Goal: Task Accomplishment & Management: Use online tool/utility

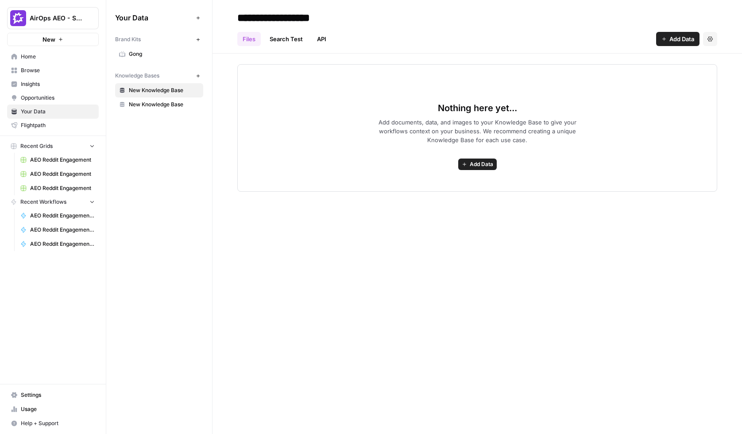
click at [146, 53] on span "Gong" at bounding box center [164, 54] width 70 height 8
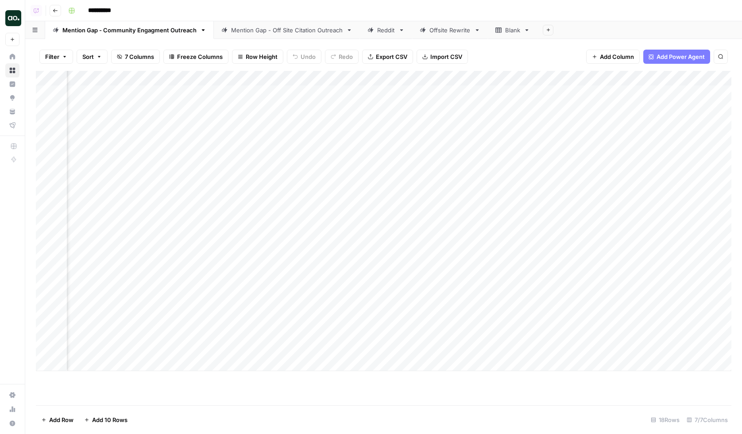
scroll to position [0, 607]
click at [662, 94] on div "Add Column" at bounding box center [383, 221] width 695 height 300
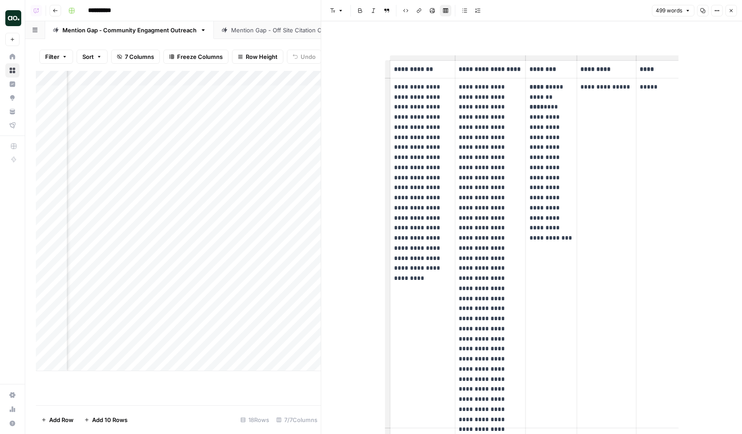
scroll to position [0, 45]
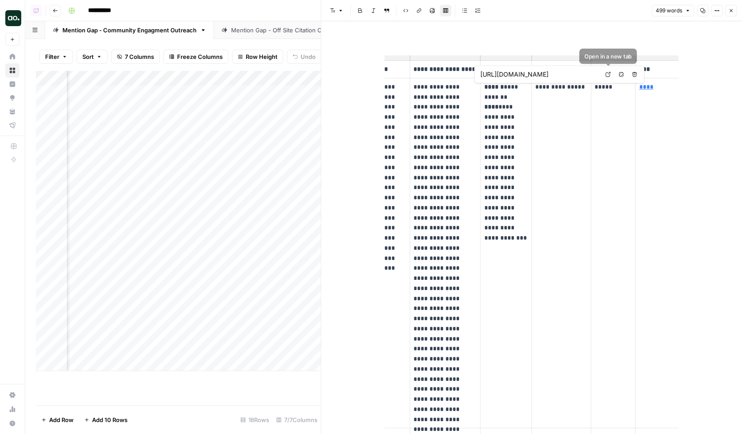
click at [609, 72] on icon at bounding box center [607, 74] width 5 height 5
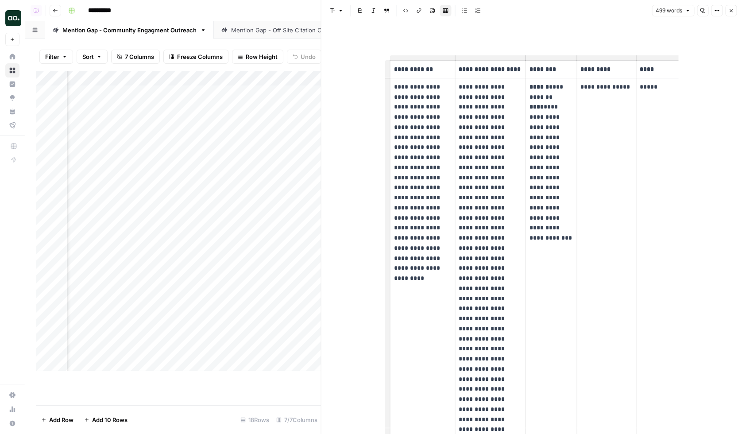
click at [466, 71] on strong "**********" at bounding box center [489, 69] width 62 height 6
click at [473, 95] on p "**********" at bounding box center [489, 253] width 63 height 342
click at [250, 31] on div "Mention Gap - Off Site Citation Outreach" at bounding box center [286, 30] width 111 height 9
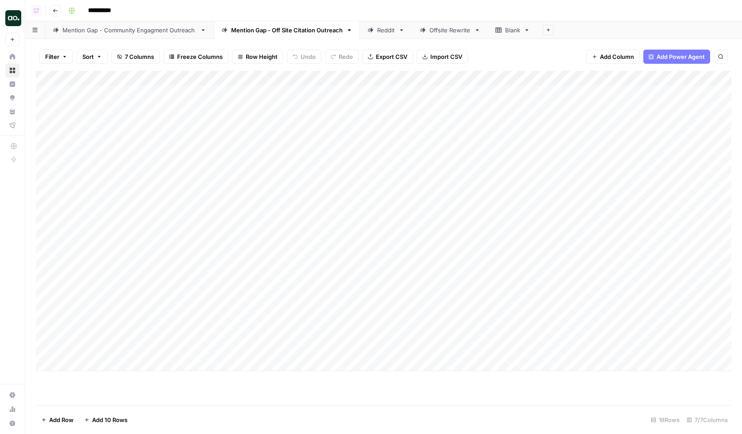
scroll to position [0, 138]
click at [661, 91] on div "Add Column" at bounding box center [383, 221] width 695 height 300
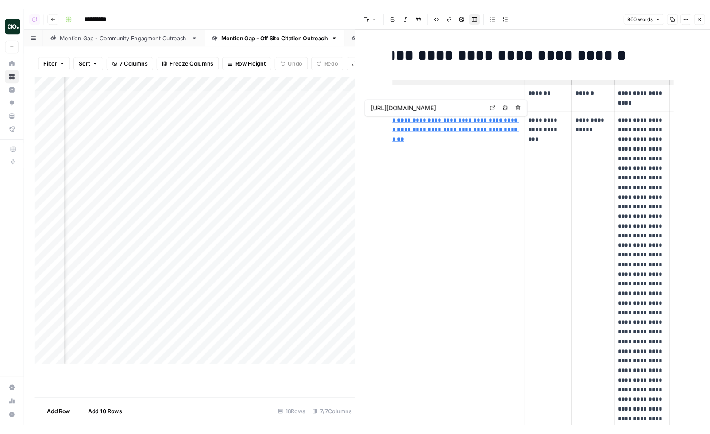
scroll to position [0, 69]
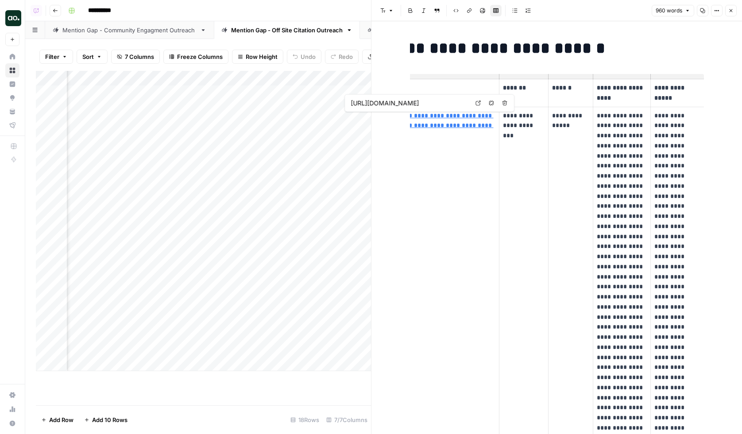
click at [519, 130] on p "**********" at bounding box center [524, 126] width 42 height 30
click at [560, 128] on p "**********" at bounding box center [570, 121] width 37 height 20
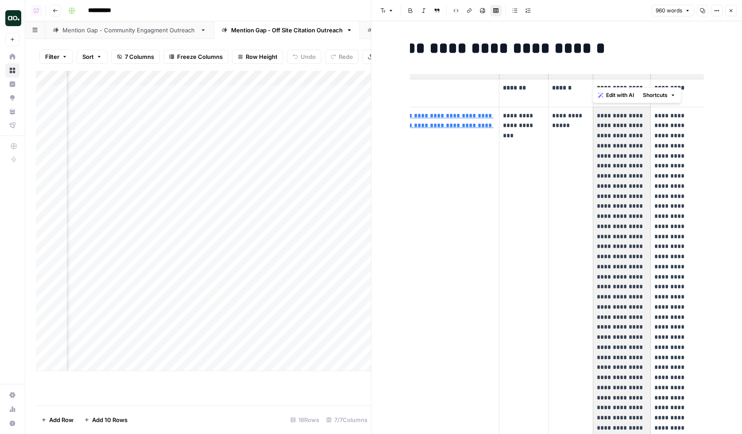
drag, startPoint x: 598, startPoint y: 115, endPoint x: 632, endPoint y: 203, distance: 94.2
click at [632, 203] on p "**********" at bounding box center [621, 327] width 50 height 433
click at [670, 121] on p "**********" at bounding box center [677, 317] width 46 height 413
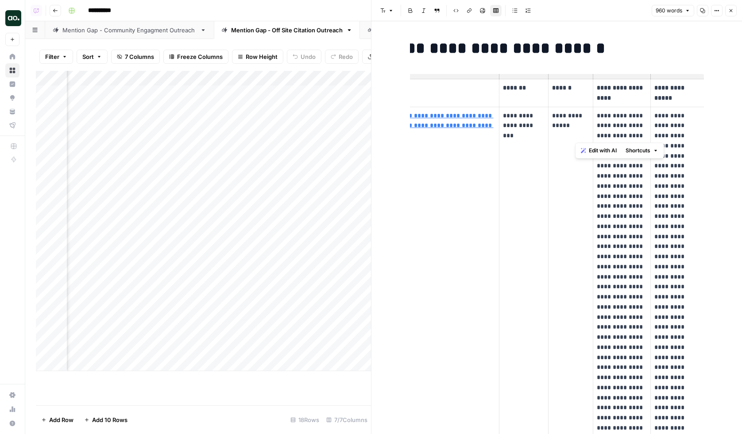
drag, startPoint x: 656, startPoint y: 116, endPoint x: 668, endPoint y: 156, distance: 41.7
click at [668, 156] on p "**********" at bounding box center [677, 317] width 46 height 413
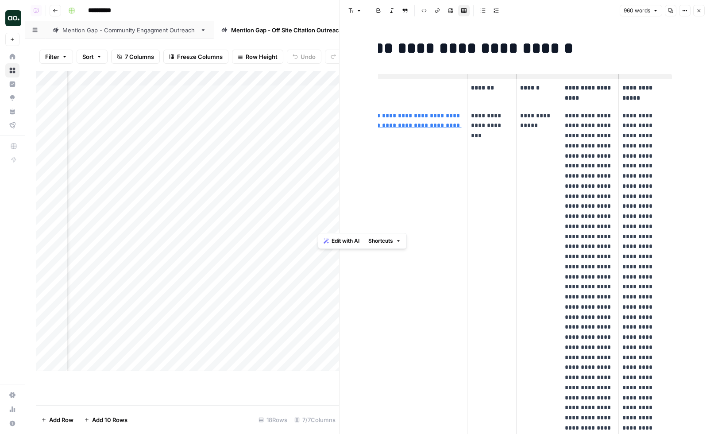
drag, startPoint x: 623, startPoint y: 115, endPoint x: 660, endPoint y: 227, distance: 117.8
click at [660, 227] on p "**********" at bounding box center [645, 317] width 46 height 413
click at [700, 10] on icon "button" at bounding box center [698, 10] width 5 height 5
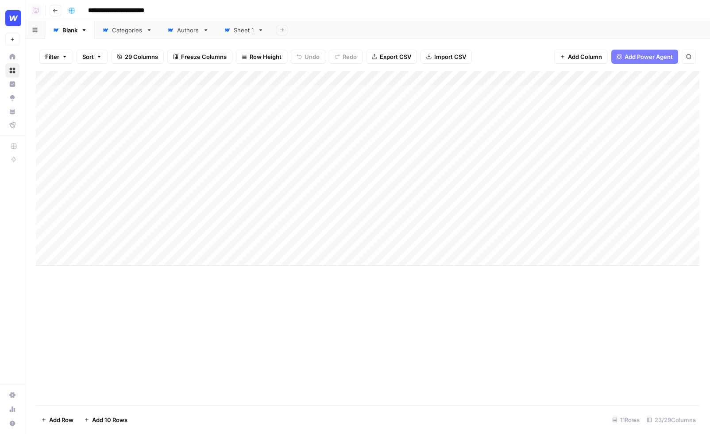
click at [300, 12] on div "**********" at bounding box center [383, 11] width 636 height 14
drag, startPoint x: 96, startPoint y: 92, endPoint x: 118, endPoint y: 223, distance: 132.7
click at [118, 223] on div "Add Column" at bounding box center [367, 168] width 663 height 195
click at [421, 92] on div "Add Column" at bounding box center [367, 168] width 663 height 195
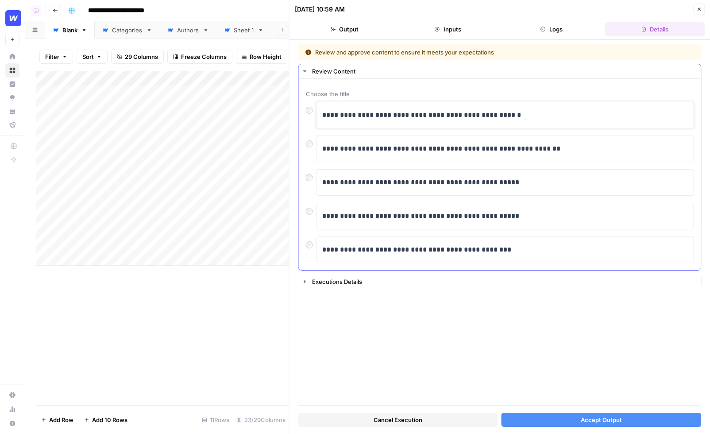
click at [532, 115] on p "**********" at bounding box center [505, 115] width 366 height 12
click at [563, 152] on p "**********" at bounding box center [505, 149] width 366 height 12
click at [535, 115] on p "**********" at bounding box center [505, 115] width 366 height 12
click at [541, 117] on p "**********" at bounding box center [505, 115] width 366 height 12
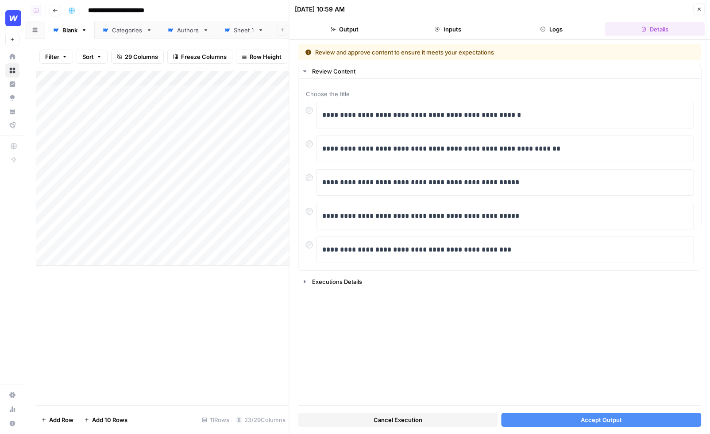
click at [600, 421] on span "Accept Output" at bounding box center [600, 419] width 41 height 9
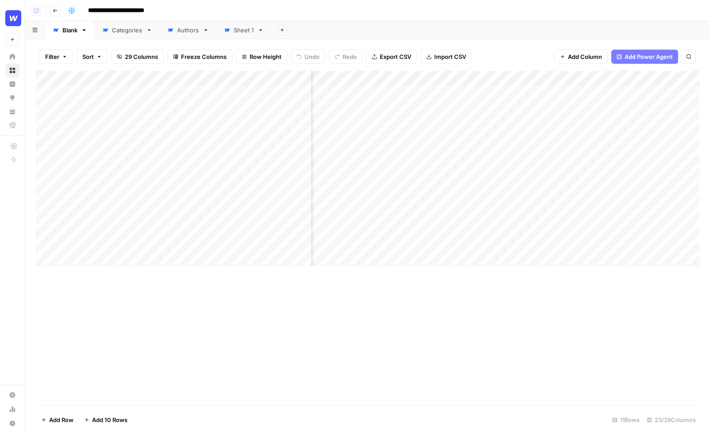
scroll to position [0, 388]
click at [482, 108] on div "Add Column" at bounding box center [367, 168] width 663 height 195
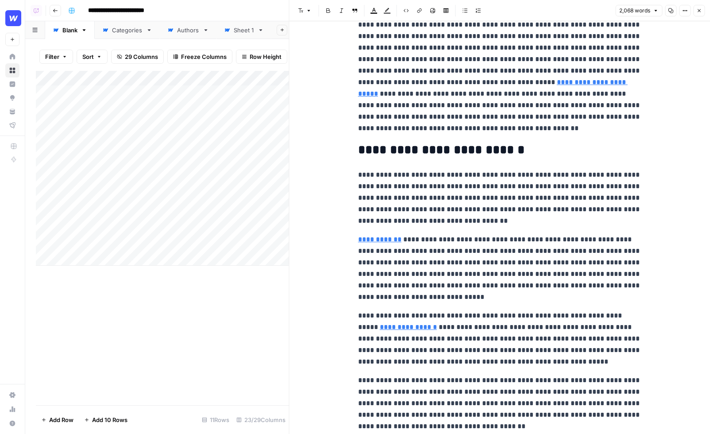
scroll to position [81, 0]
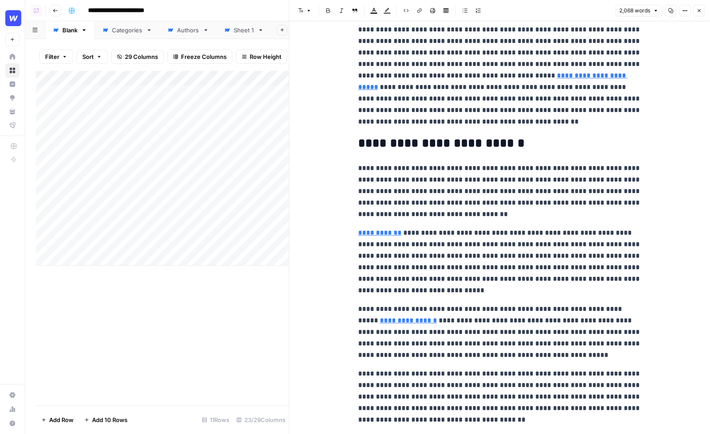
click at [483, 216] on p "**********" at bounding box center [499, 191] width 283 height 58
click at [471, 214] on p "**********" at bounding box center [499, 191] width 283 height 58
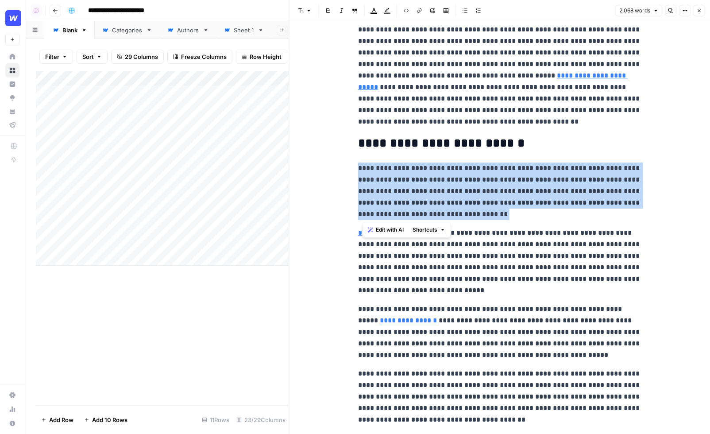
drag, startPoint x: 475, startPoint y: 214, endPoint x: 360, endPoint y: 166, distance: 125.1
click at [360, 166] on p "**********" at bounding box center [499, 191] width 283 height 58
click at [388, 228] on span "Edit with AI" at bounding box center [386, 230] width 28 height 8
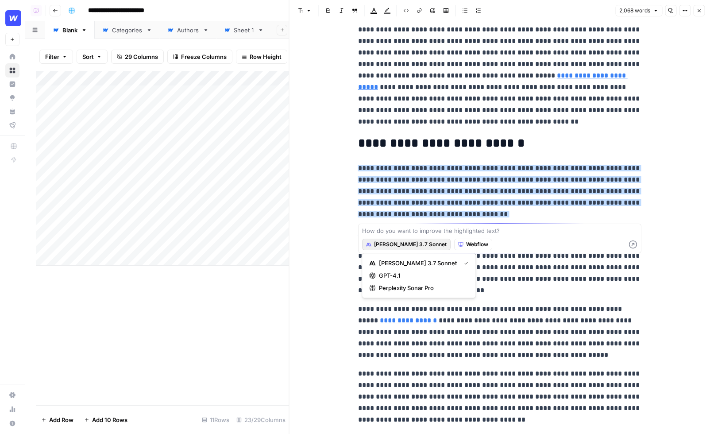
click at [394, 246] on span "[PERSON_NAME] 3.7 Sonnet" at bounding box center [410, 244] width 73 height 8
click at [394, 272] on span "GPT-4.1" at bounding box center [422, 275] width 86 height 9
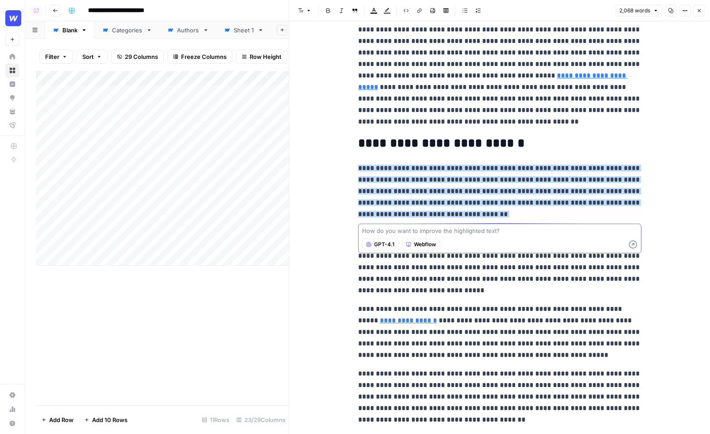
click at [403, 228] on textarea at bounding box center [499, 230] width 275 height 9
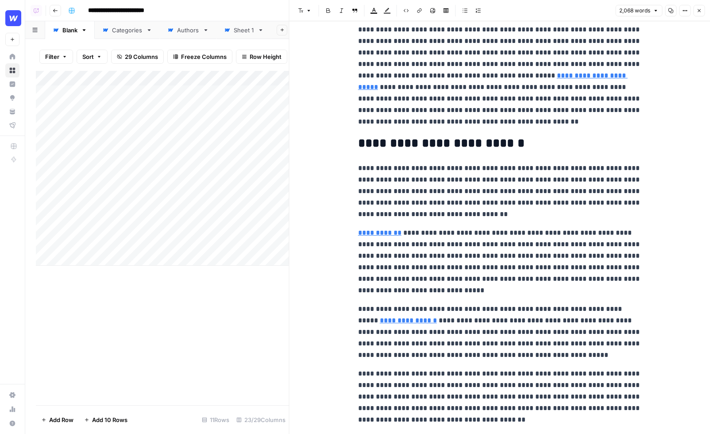
click at [699, 8] on icon "button" at bounding box center [698, 10] width 5 height 5
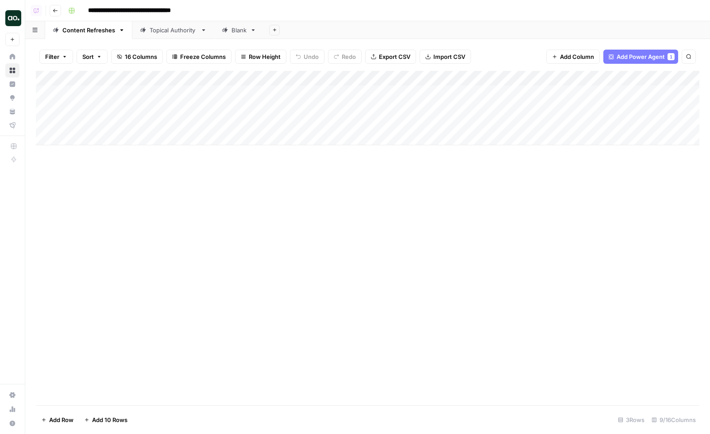
click at [396, 91] on div "Add Column" at bounding box center [367, 108] width 663 height 74
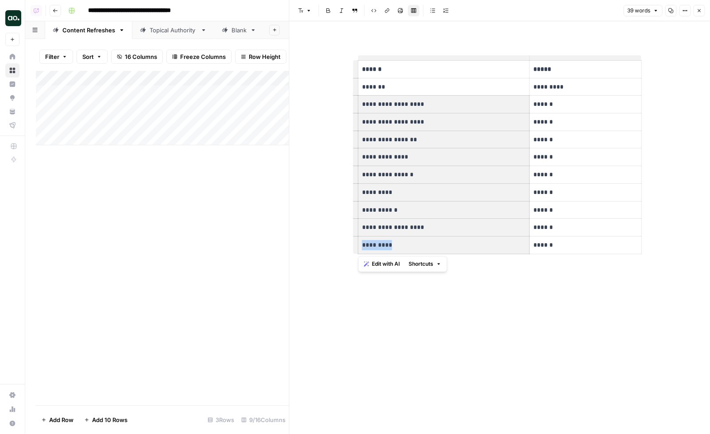
drag, startPoint x: 363, startPoint y: 101, endPoint x: 451, endPoint y: 244, distance: 167.2
click at [451, 244] on tbody "**********" at bounding box center [499, 157] width 283 height 193
click at [696, 10] on icon "button" at bounding box center [698, 10] width 5 height 5
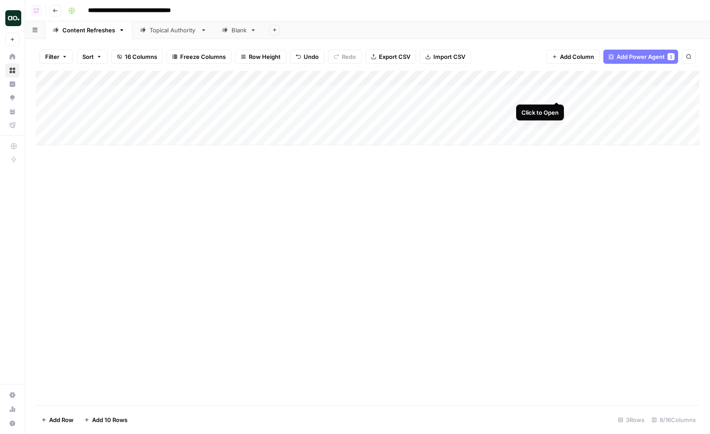
click at [557, 90] on div "Add Column" at bounding box center [367, 108] width 663 height 74
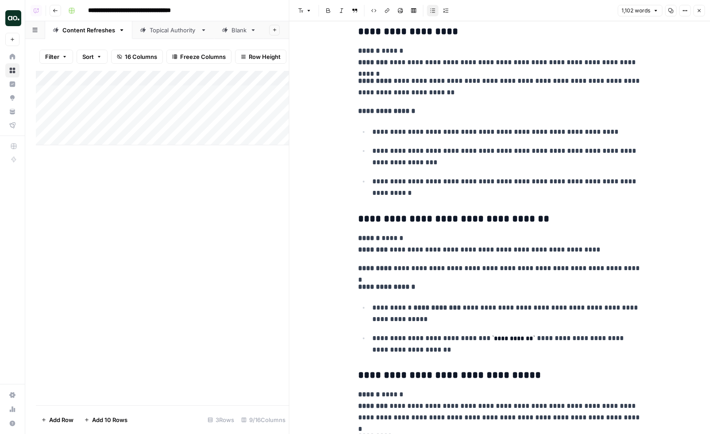
scroll to position [1514, 0]
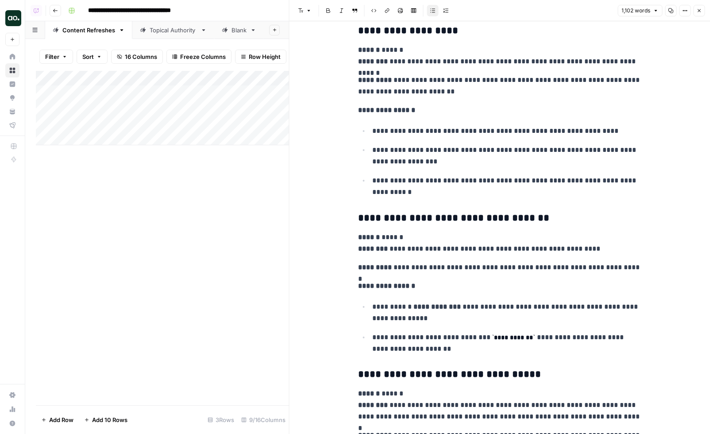
click at [699, 9] on icon "button" at bounding box center [698, 10] width 5 height 5
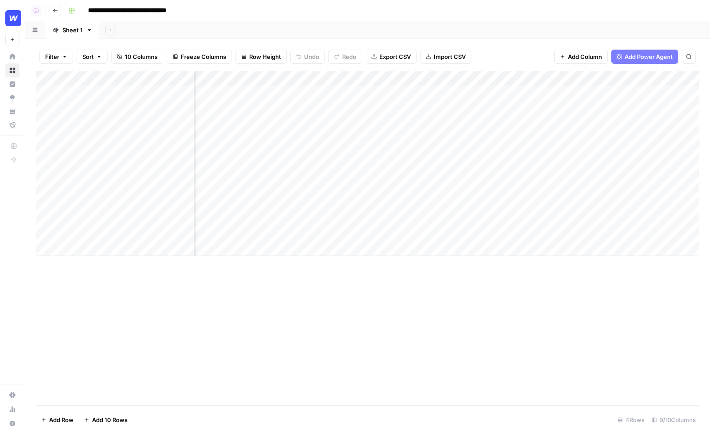
scroll to position [0, 477]
click at [620, 93] on div "Add Column" at bounding box center [367, 163] width 663 height 185
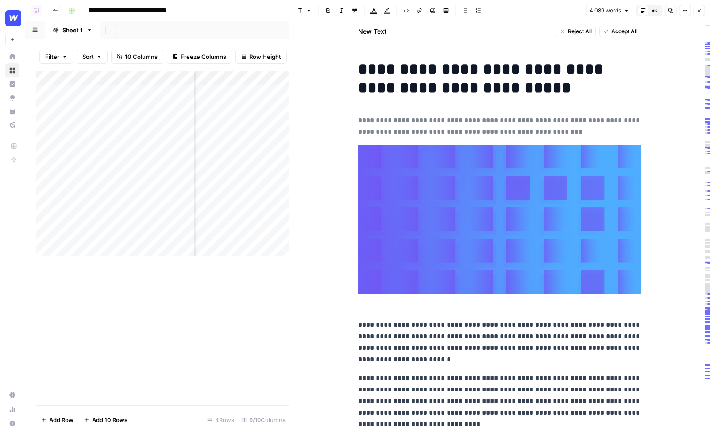
click at [486, 87] on h1 "**********" at bounding box center [499, 78] width 283 height 37
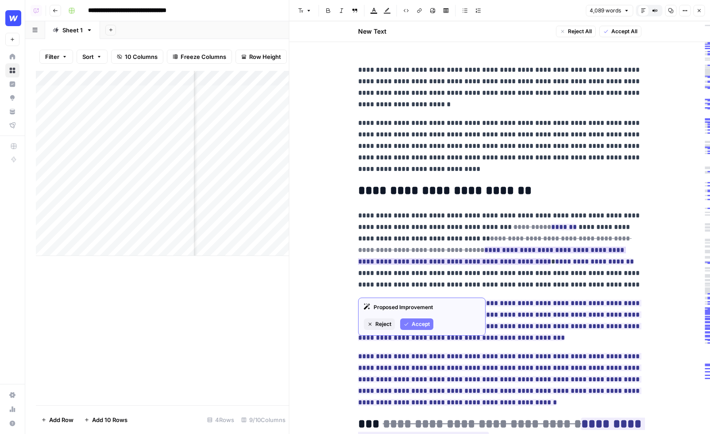
scroll to position [257, 0]
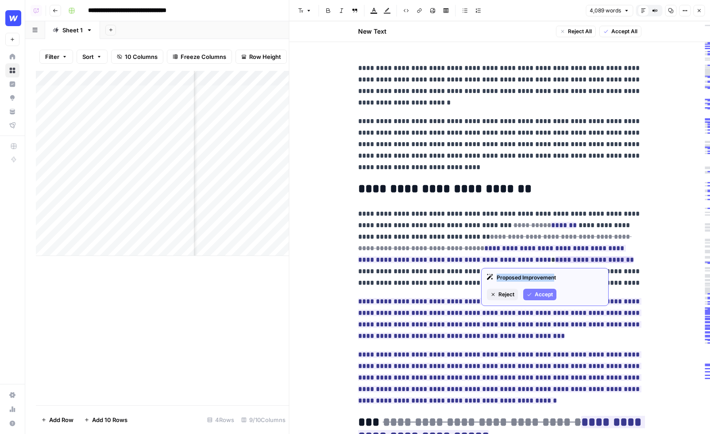
drag, startPoint x: 497, startPoint y: 277, endPoint x: 554, endPoint y: 279, distance: 57.1
click at [554, 279] on div "Proposed Improvement" at bounding box center [545, 277] width 116 height 8
click at [557, 278] on div "Proposed Improvement" at bounding box center [545, 277] width 116 height 8
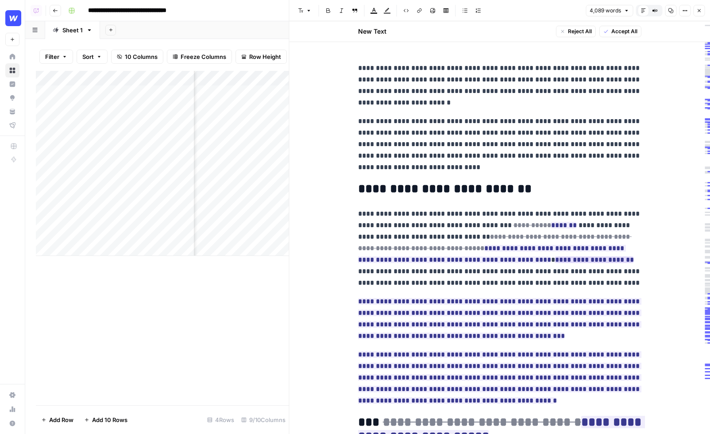
click at [555, 259] on ins "**********" at bounding box center [594, 259] width 79 height 7
click at [522, 216] on p "**********" at bounding box center [499, 248] width 283 height 81
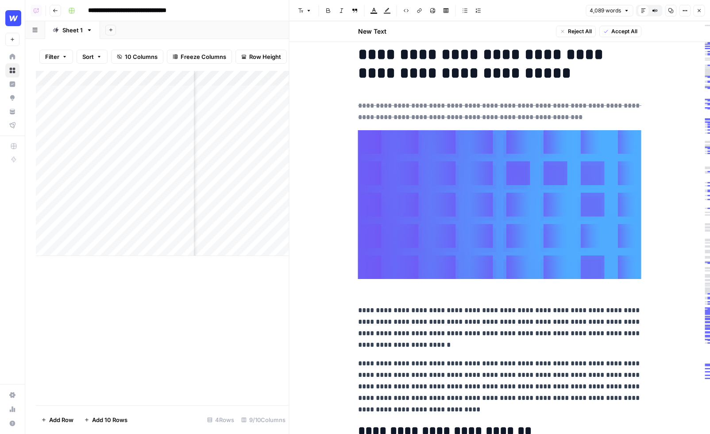
scroll to position [0, 0]
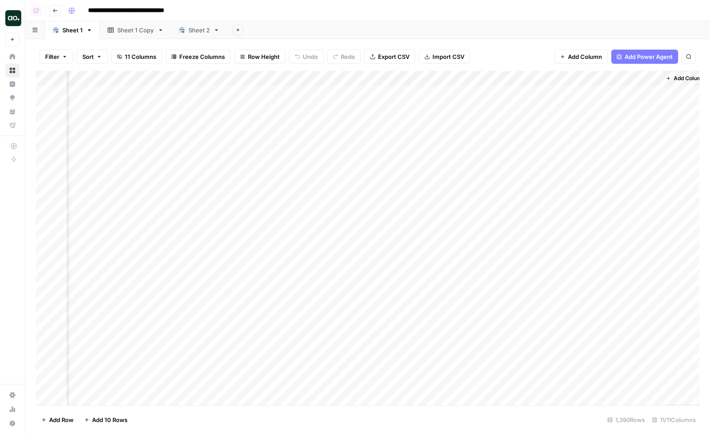
scroll to position [0, 409]
click at [365, 80] on div "Add Column" at bounding box center [367, 238] width 663 height 334
click at [362, 141] on span "Schedule" at bounding box center [382, 140] width 77 height 9
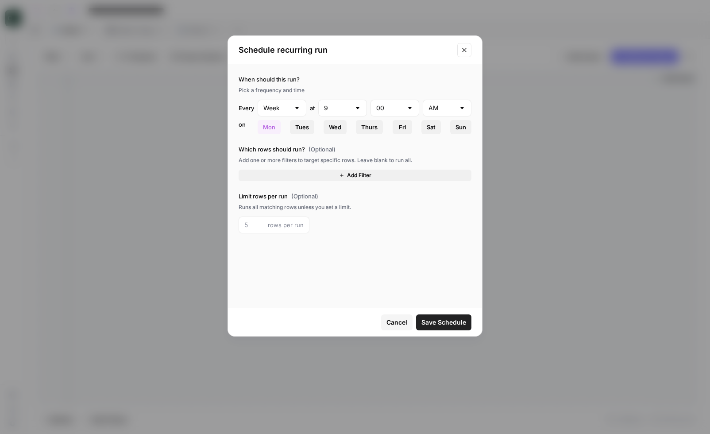
click at [469, 47] on button "Close modal" at bounding box center [464, 50] width 14 height 14
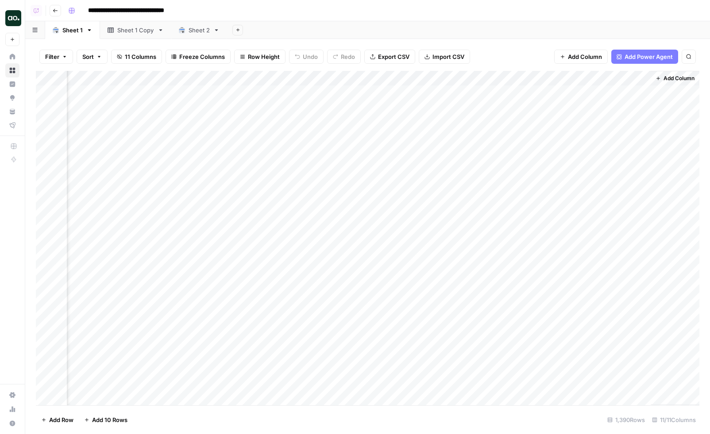
click at [492, 32] on div "Add Sheet" at bounding box center [468, 30] width 483 height 18
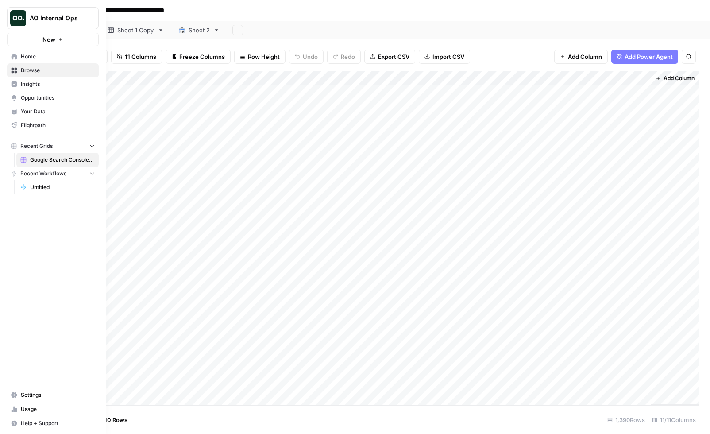
click at [28, 113] on span "Your Data" at bounding box center [58, 112] width 74 height 8
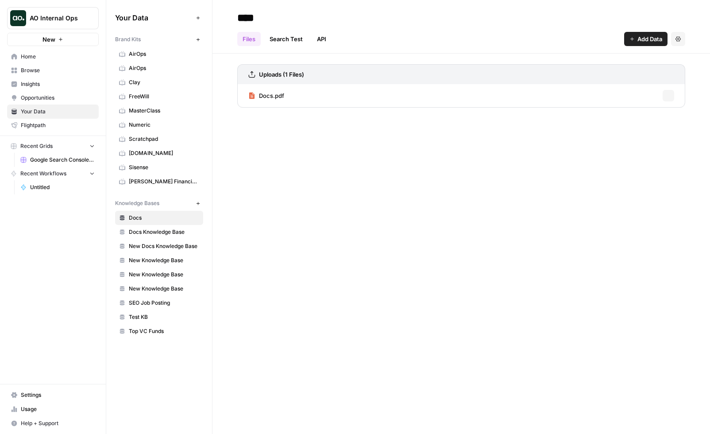
click at [150, 51] on span "AirOps" at bounding box center [164, 54] width 70 height 8
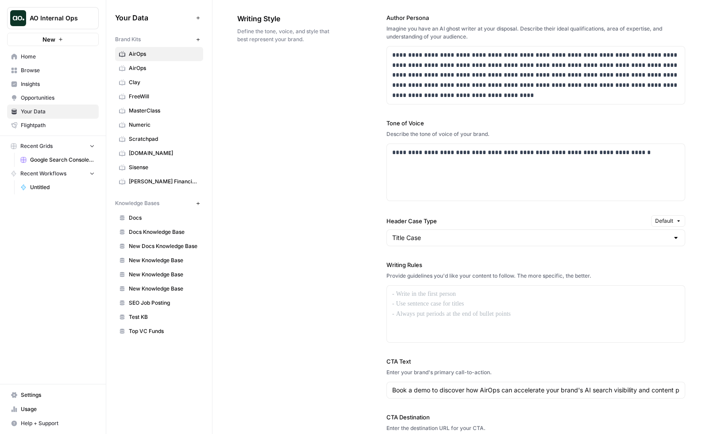
scroll to position [538, 0]
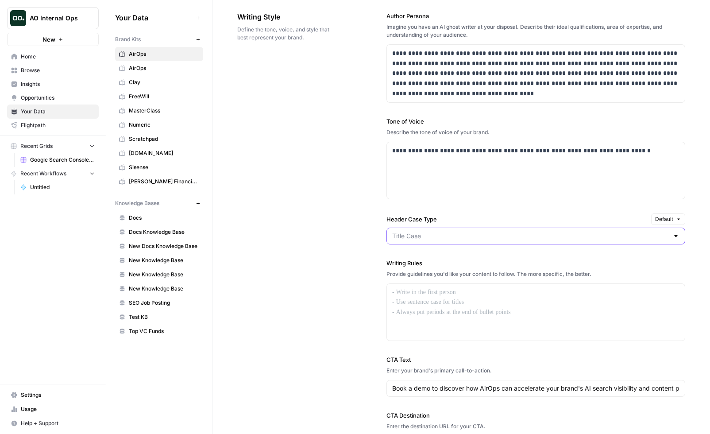
click at [441, 233] on input "Header Case Type" at bounding box center [530, 235] width 277 height 9
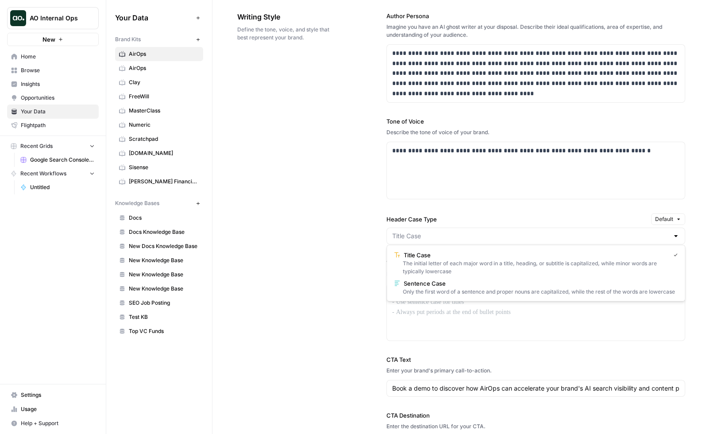
type input "Title Case"
click at [371, 248] on div "**********" at bounding box center [461, 232] width 448 height 477
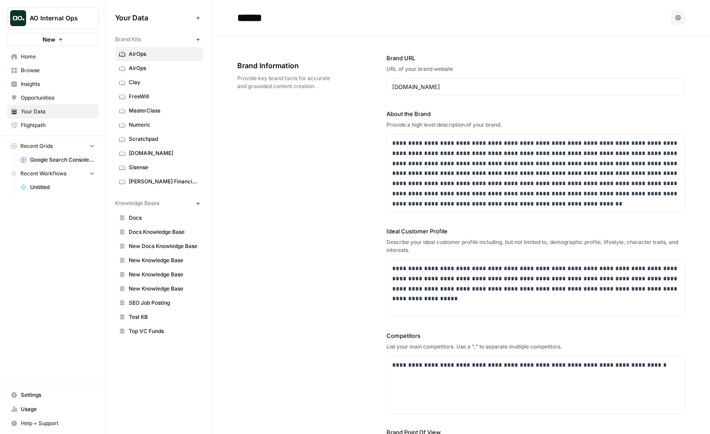
scroll to position [1088, 0]
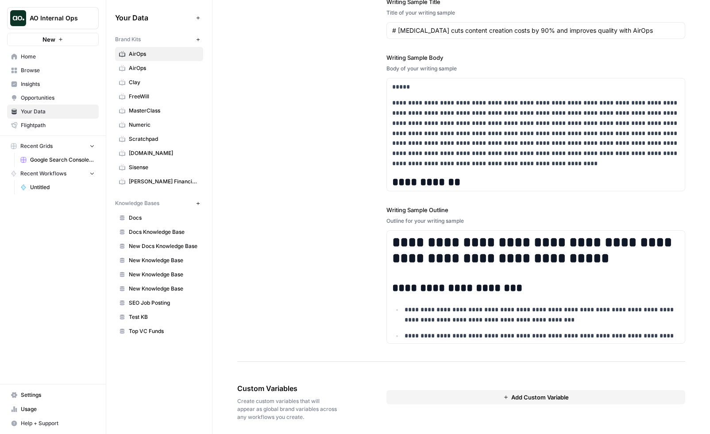
click at [339, 215] on div "**********" at bounding box center [461, 143] width 448 height 438
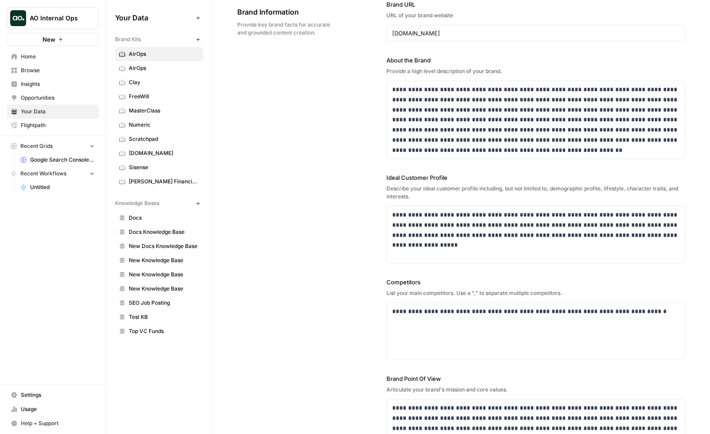
scroll to position [0, 0]
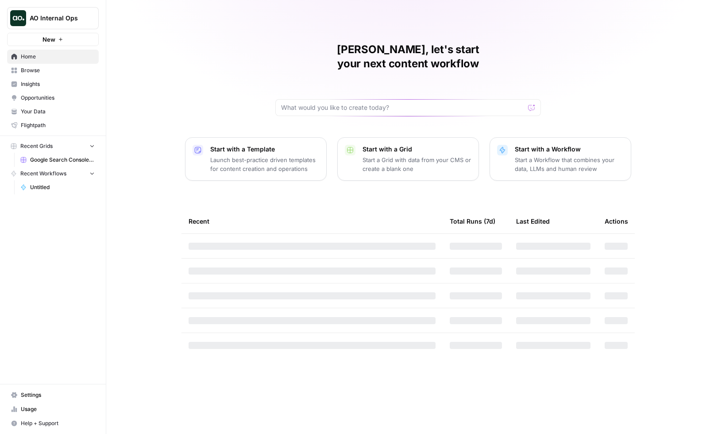
click at [566, 145] on p "Start with a Workflow" at bounding box center [569, 149] width 109 height 9
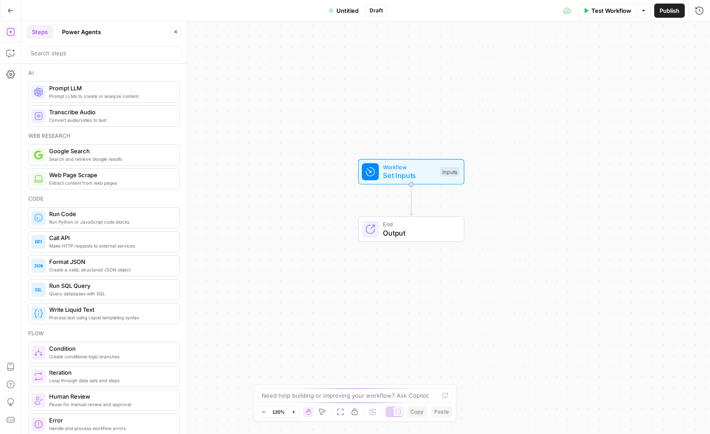
drag, startPoint x: 290, startPoint y: 201, endPoint x: 335, endPoint y: 174, distance: 53.2
click at [335, 174] on div "Workflow Set Inputs Inputs" at bounding box center [411, 172] width 165 height 26
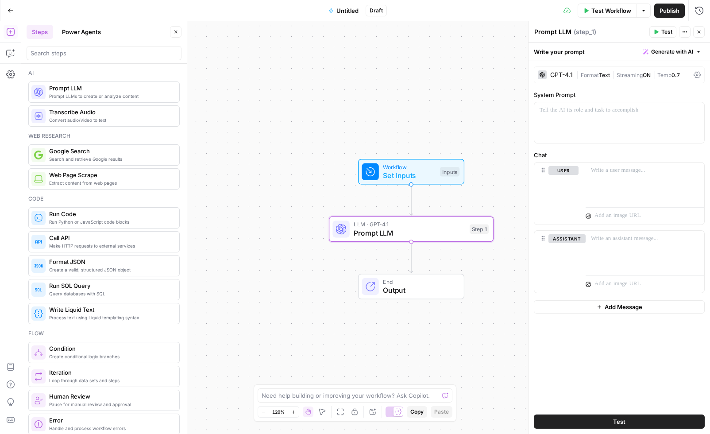
click at [560, 69] on div "GPT-4.1 | Format Text | Streaming ON | Temp 0.7" at bounding box center [619, 74] width 171 height 17
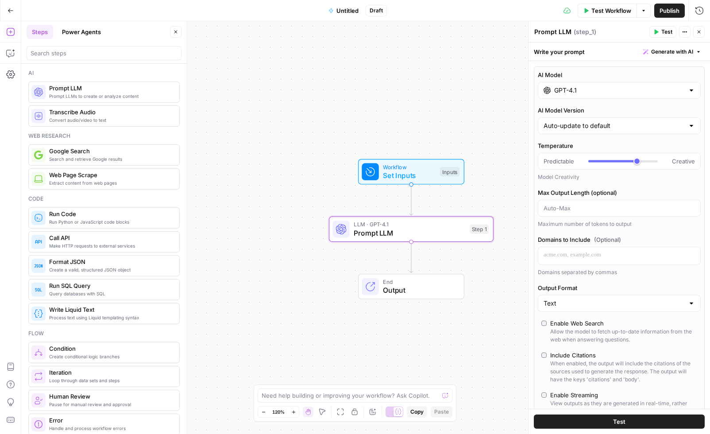
click at [573, 88] on input "GPT-4.1" at bounding box center [619, 90] width 130 height 9
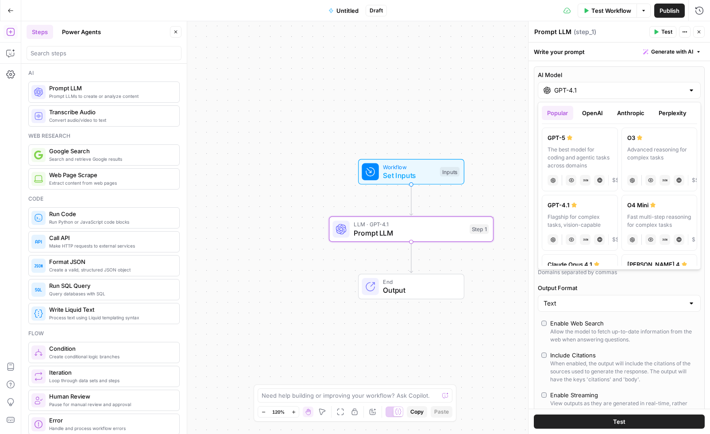
click at [591, 112] on button "OpenAI" at bounding box center [592, 113] width 31 height 14
click at [621, 114] on button "Anthropic" at bounding box center [630, 113] width 38 height 14
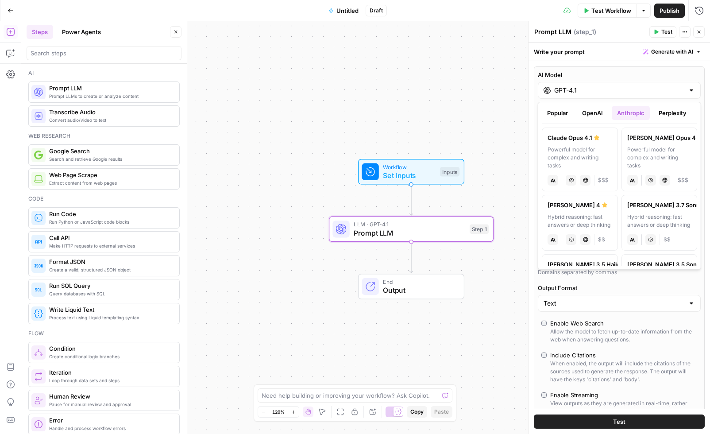
click at [663, 113] on button "Perplexity" at bounding box center [672, 113] width 38 height 14
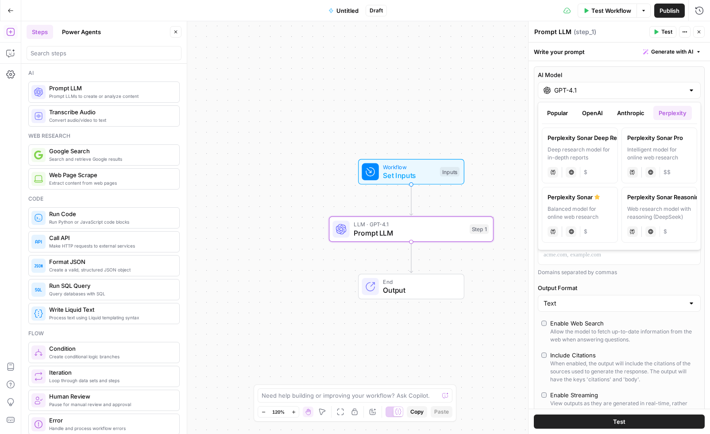
click at [561, 115] on button "Popular" at bounding box center [557, 113] width 31 height 14
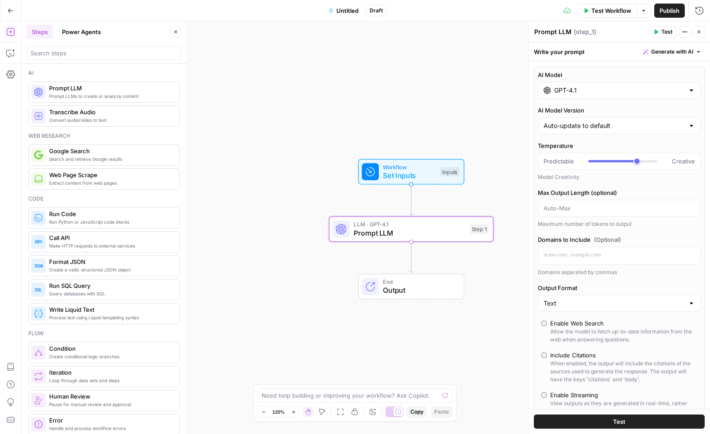
click at [78, 34] on button "Power Agents" at bounding box center [82, 32] width 50 height 14
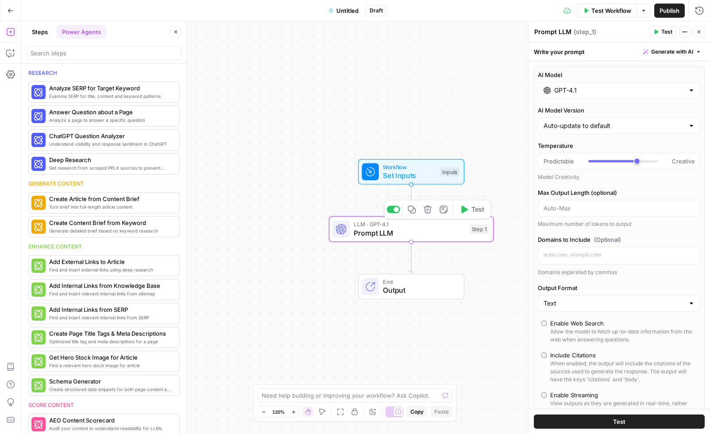
click at [427, 210] on icon "button" at bounding box center [427, 209] width 8 height 8
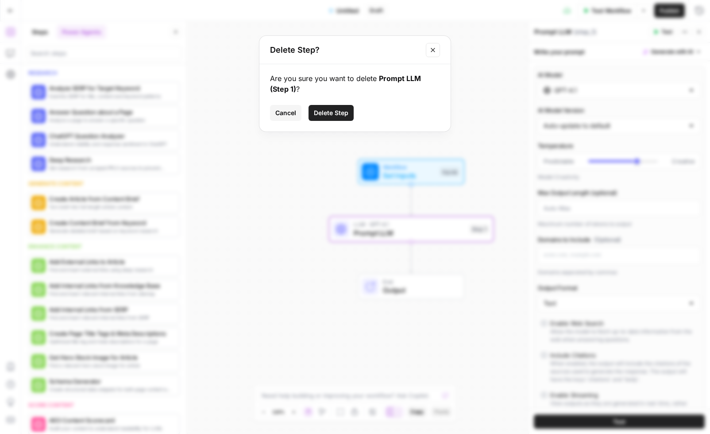
click at [332, 115] on span "Delete Step" at bounding box center [331, 112] width 35 height 9
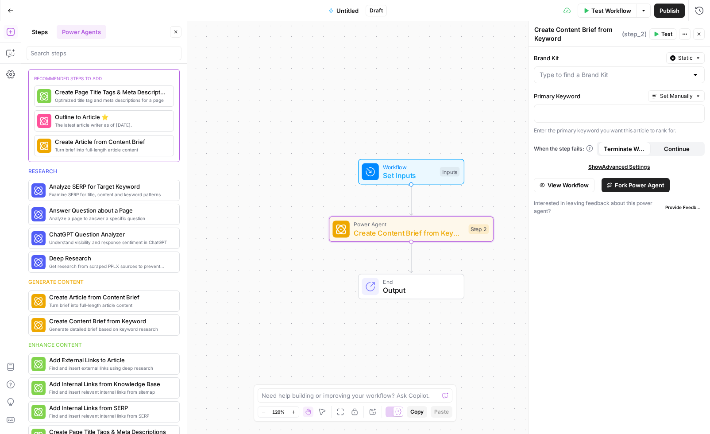
click at [628, 182] on span "Fork Power Agent" at bounding box center [640, 185] width 50 height 9
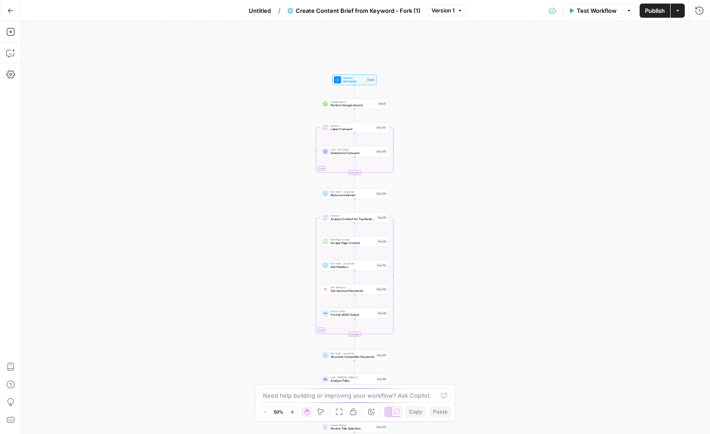
drag, startPoint x: 425, startPoint y: 78, endPoint x: 421, endPoint y: 248, distance: 169.9
click at [421, 248] on div "Workflow Set Inputs Inputs Google Search Perform Google Search Step 51 Loop Ite…" at bounding box center [365, 227] width 688 height 412
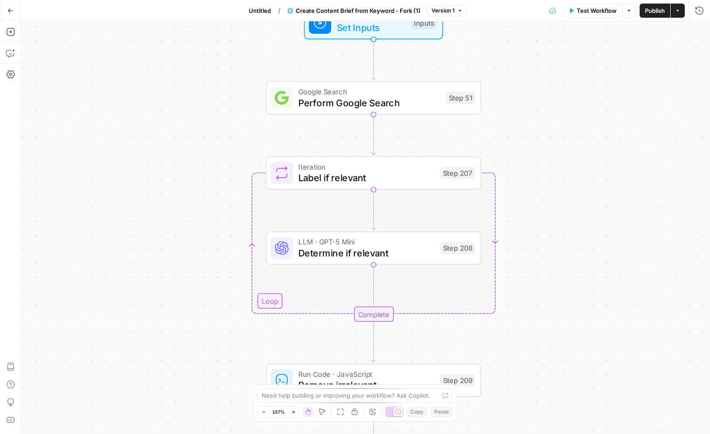
drag, startPoint x: 410, startPoint y: 179, endPoint x: 530, endPoint y: 164, distance: 120.8
click at [530, 164] on div "Workflow Set Inputs Inputs Google Search Perform Google Search Step 51 Loop Ite…" at bounding box center [365, 227] width 688 height 412
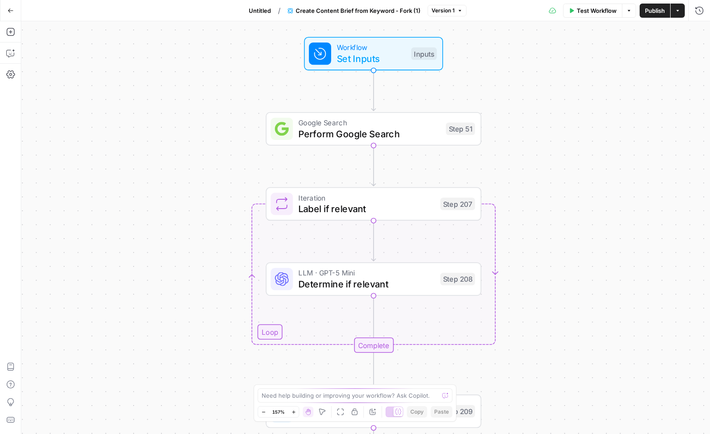
drag, startPoint x: 528, startPoint y: 153, endPoint x: 528, endPoint y: 185, distance: 31.9
click at [528, 185] on div "Workflow Set Inputs Inputs Google Search Perform Google Search Step 51 Loop Ite…" at bounding box center [365, 227] width 688 height 412
click at [369, 275] on span "LLM · GPT-5 Mini" at bounding box center [366, 273] width 136 height 11
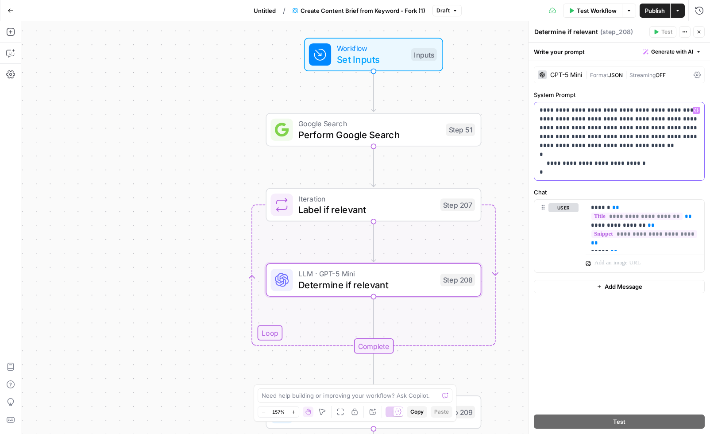
click at [588, 110] on p "**********" at bounding box center [619, 141] width 160 height 71
click at [671, 109] on p "**********" at bounding box center [619, 141] width 160 height 71
click at [564, 119] on p "**********" at bounding box center [619, 141] width 160 height 71
click at [580, 118] on p "**********" at bounding box center [619, 141] width 160 height 71
click at [666, 120] on p "**********" at bounding box center [619, 141] width 160 height 71
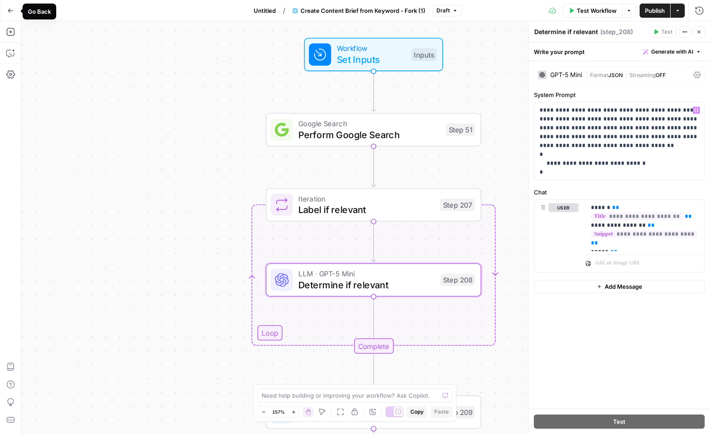
click at [11, 12] on icon "button" at bounding box center [11, 11] width 6 height 6
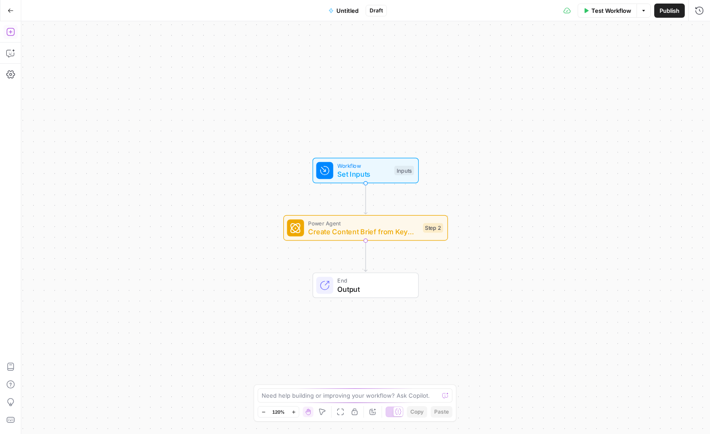
click at [8, 26] on button "Add Steps" at bounding box center [11, 32] width 14 height 14
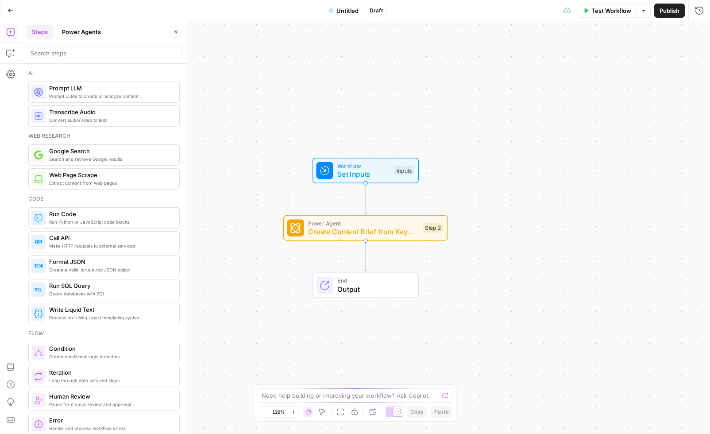
click at [80, 32] on button "Power Agents" at bounding box center [82, 32] width 50 height 14
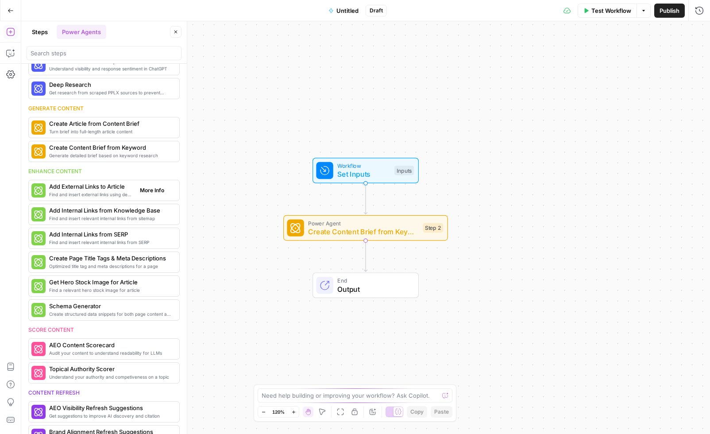
scroll to position [76, 0]
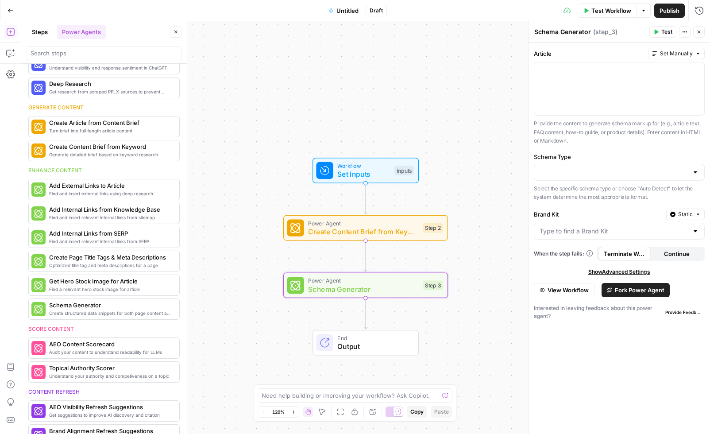
click at [635, 291] on span "Fork Power Agent" at bounding box center [640, 289] width 50 height 9
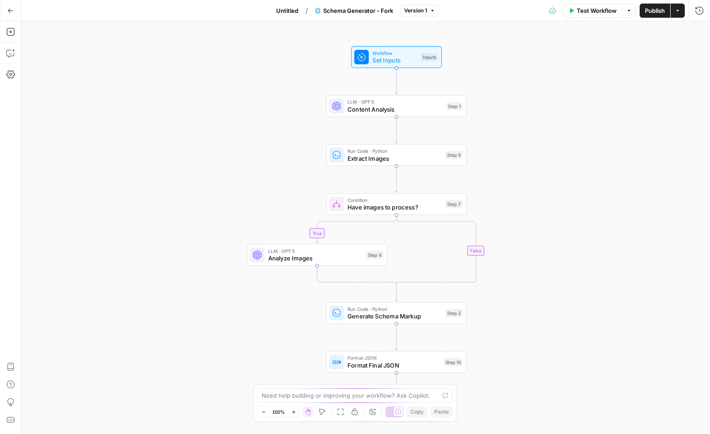
drag, startPoint x: 510, startPoint y: 196, endPoint x: 501, endPoint y: 202, distance: 10.8
click at [501, 202] on div "true false Workflow Set Inputs Inputs LLM · GPT-5 Content Analysis Step 1 Run C…" at bounding box center [365, 227] width 688 height 412
click at [11, 10] on icon "button" at bounding box center [10, 10] width 5 height 4
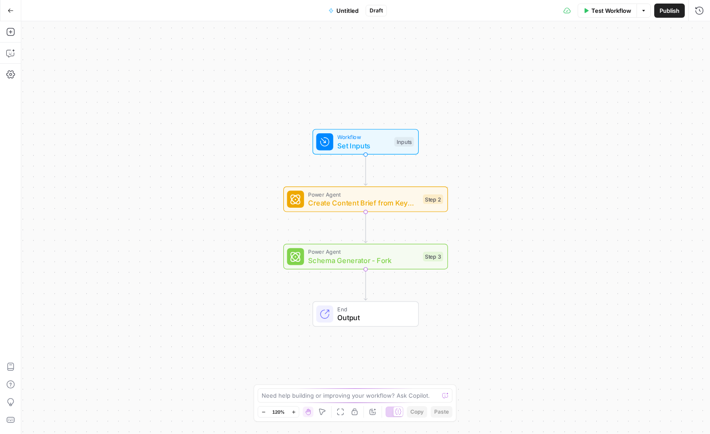
click at [416, 231] on div "Workflow Set Inputs Inputs Power Agent Create Content Brief from Keyword - Fork…" at bounding box center [365, 227] width 688 height 412
click at [12, 31] on icon "button" at bounding box center [10, 31] width 9 height 9
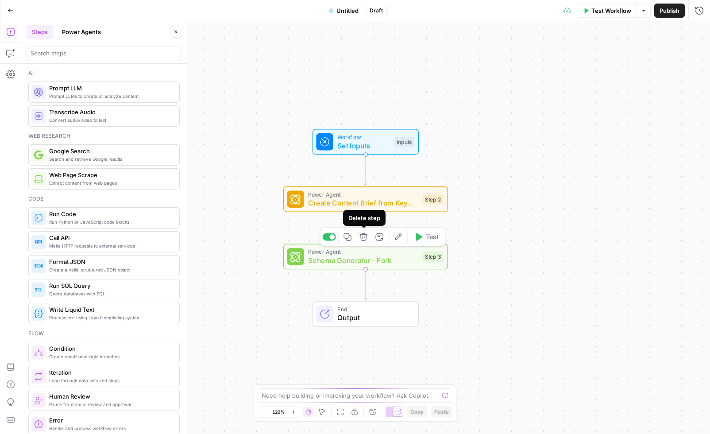
click at [362, 238] on icon "button" at bounding box center [363, 237] width 8 height 8
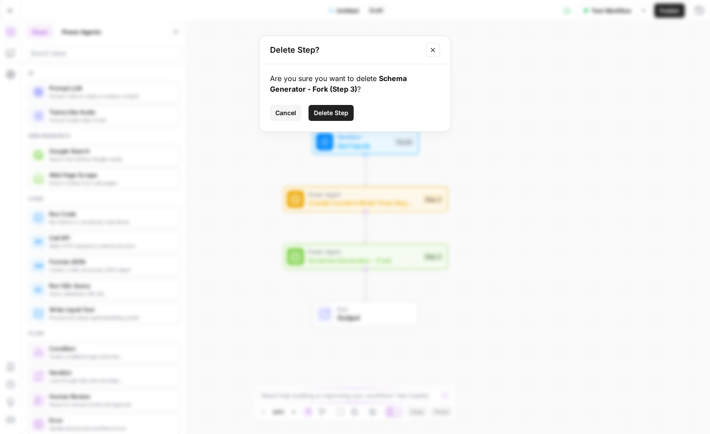
click at [331, 107] on button "Delete Step" at bounding box center [330, 113] width 45 height 16
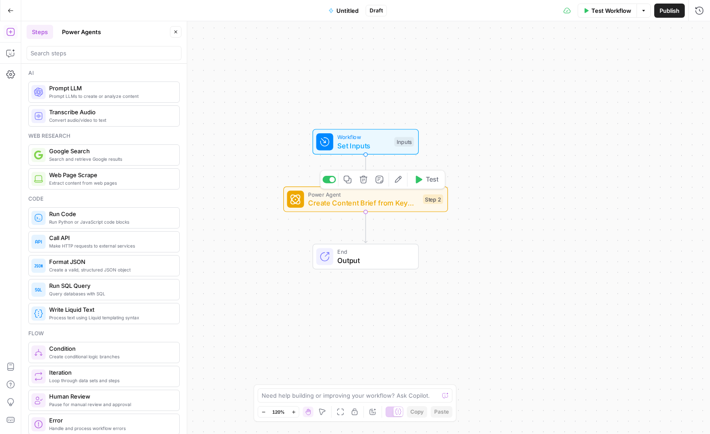
click at [364, 182] on icon "button" at bounding box center [363, 180] width 8 height 8
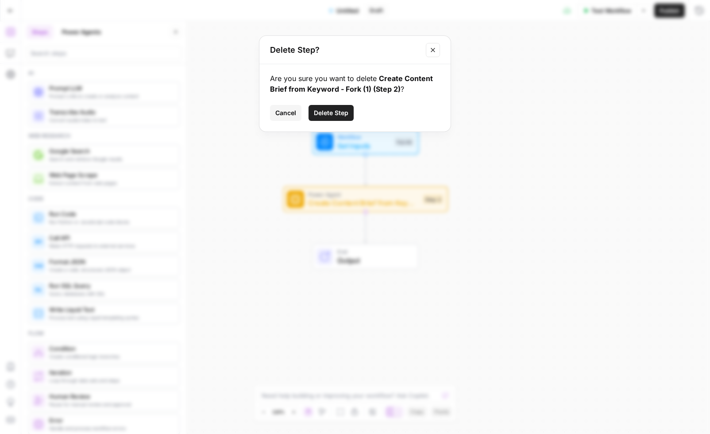
click at [335, 113] on span "Delete Step" at bounding box center [331, 112] width 35 height 9
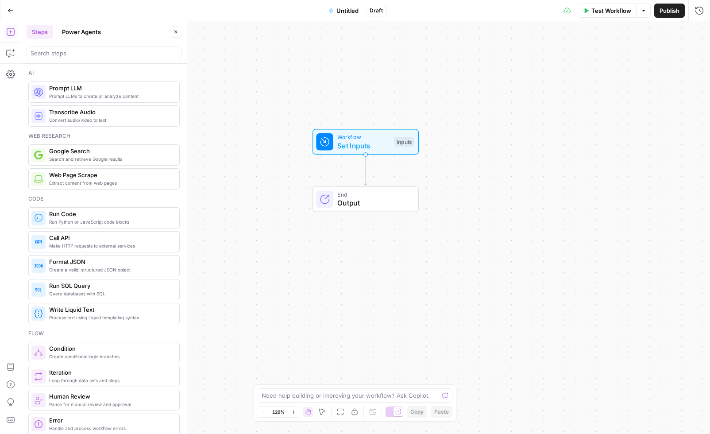
click at [467, 176] on div "Workflow Set Inputs Inputs End Output" at bounding box center [365, 227] width 688 height 412
click at [229, 113] on div "Workflow Set Inputs Inputs End Output" at bounding box center [365, 227] width 688 height 412
click at [13, 49] on icon "button" at bounding box center [10, 53] width 9 height 9
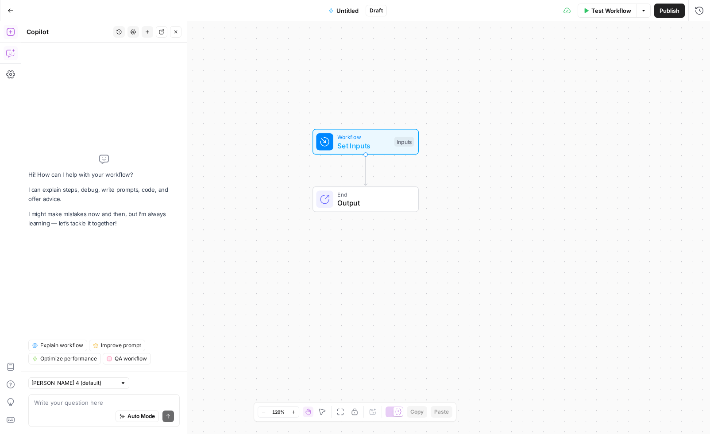
click at [13, 34] on icon "button" at bounding box center [10, 31] width 9 height 9
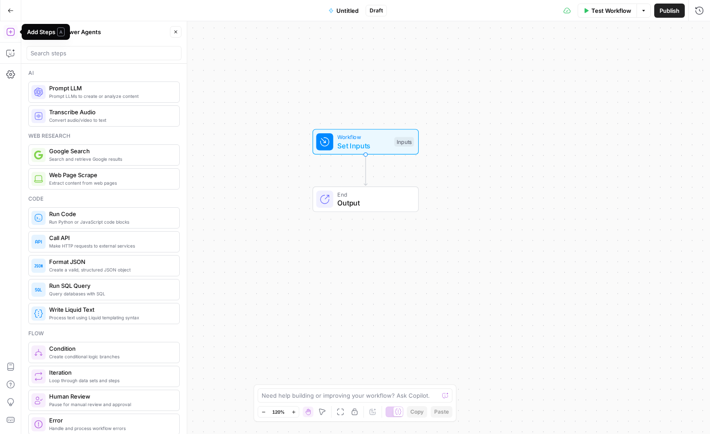
click at [76, 38] on button "Power Agents" at bounding box center [82, 32] width 50 height 14
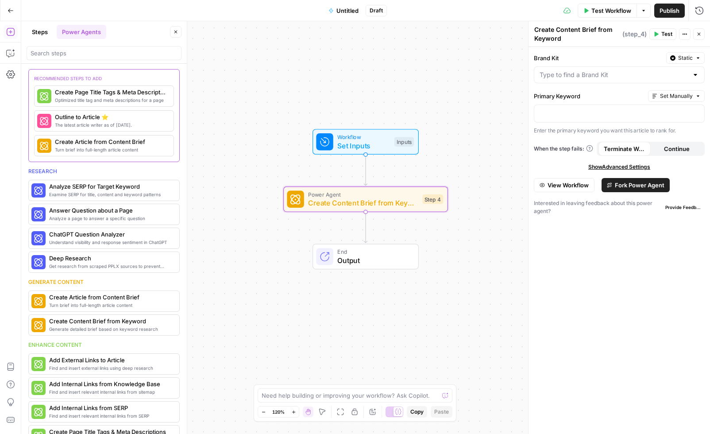
click at [642, 187] on span "Fork Power Agent" at bounding box center [640, 185] width 50 height 9
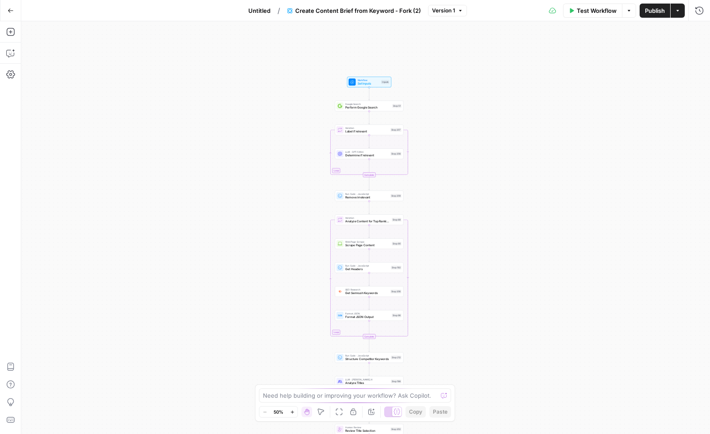
drag, startPoint x: 253, startPoint y: 88, endPoint x: 256, endPoint y: 212, distance: 123.5
click at [256, 212] on div "Workflow Set Inputs Inputs Google Search Perform Google Search Step 51 Loop Ite…" at bounding box center [365, 227] width 688 height 412
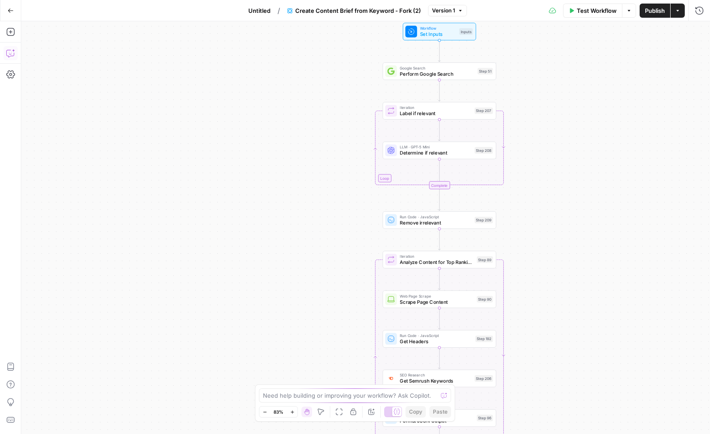
click at [12, 54] on icon "button" at bounding box center [10, 53] width 9 height 9
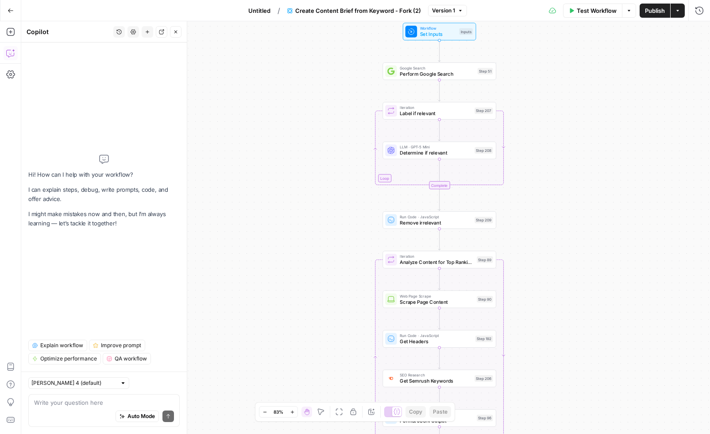
click at [61, 344] on span "Explain workflow" at bounding box center [61, 345] width 43 height 8
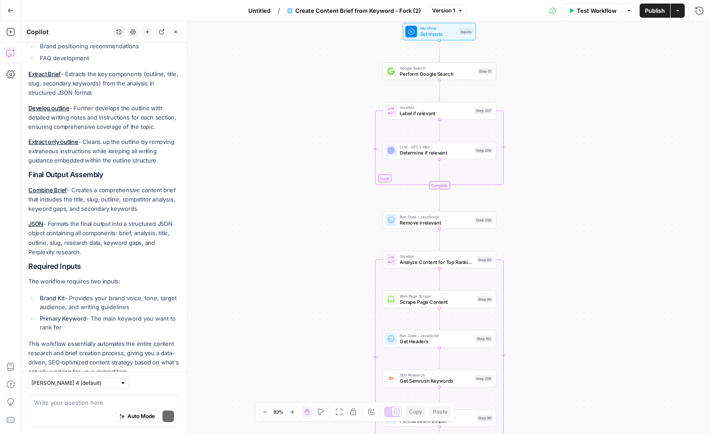
scroll to position [733, 0]
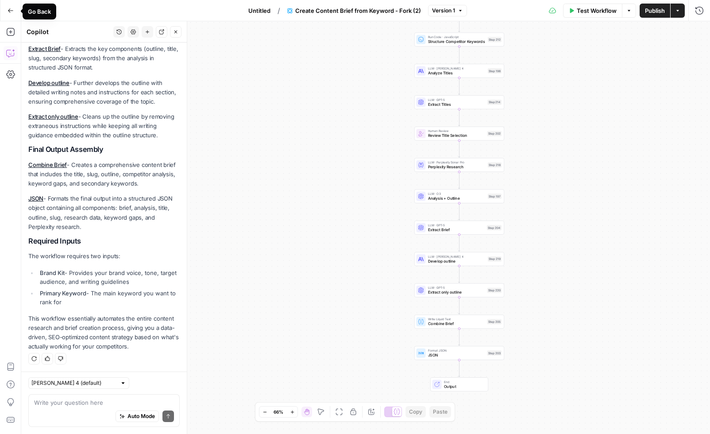
click at [10, 13] on icon "button" at bounding box center [11, 11] width 6 height 6
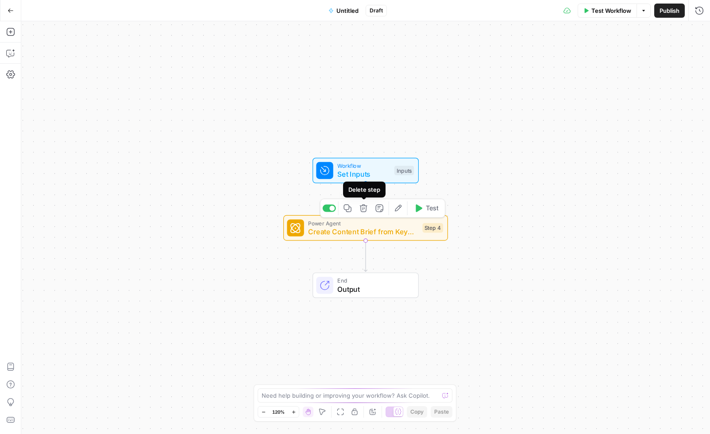
click at [363, 207] on icon "button" at bounding box center [363, 208] width 8 height 8
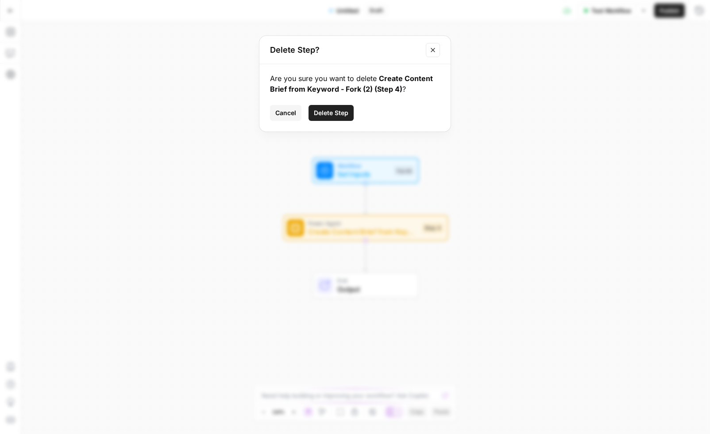
click at [338, 113] on span "Delete Step" at bounding box center [331, 112] width 35 height 9
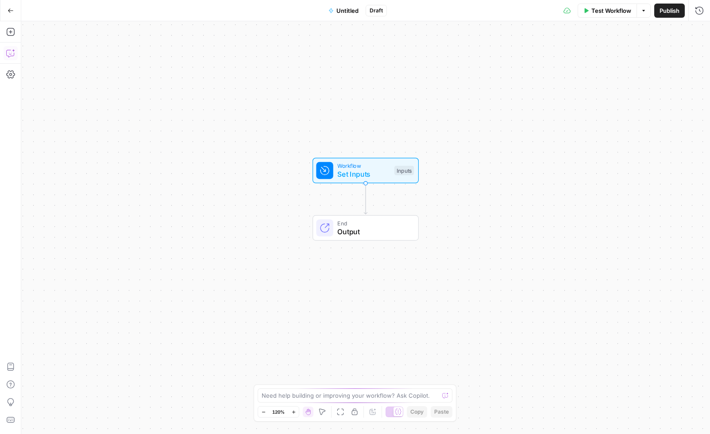
click at [12, 53] on icon "button" at bounding box center [10, 53] width 9 height 9
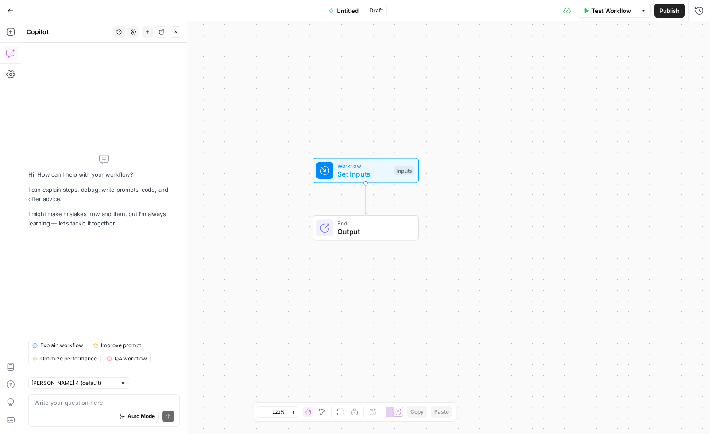
click at [73, 404] on textarea at bounding box center [104, 402] width 140 height 9
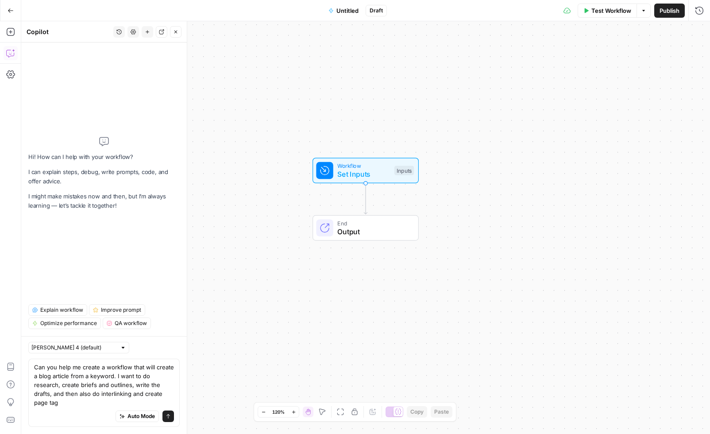
type textarea "Can you help me create a workflow that will create a blog article from a keywor…"
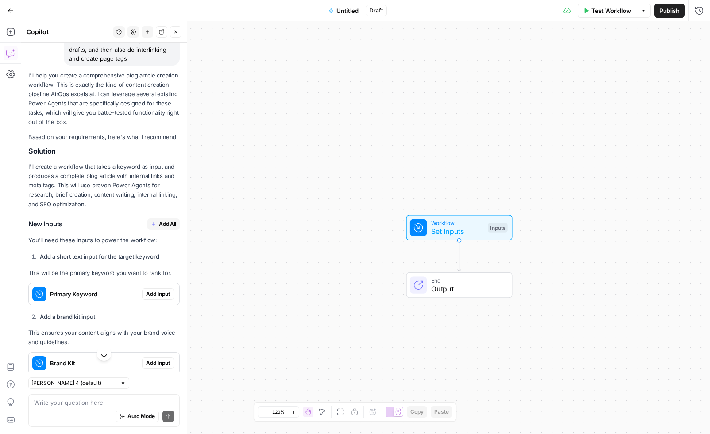
scroll to position [127, 0]
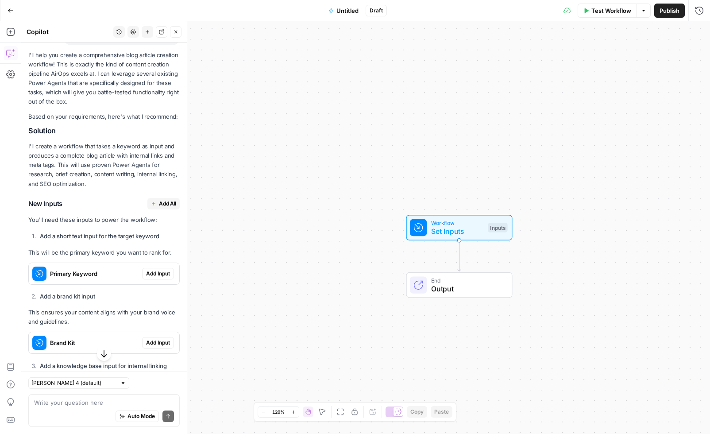
click at [160, 204] on span "Add All" at bounding box center [167, 204] width 17 height 8
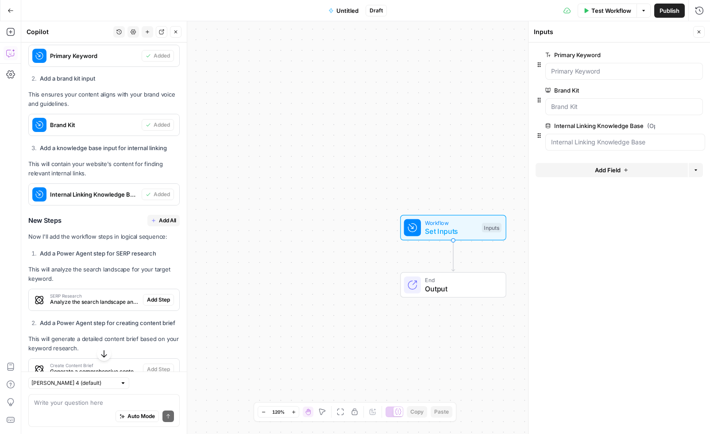
scroll to position [368, 0]
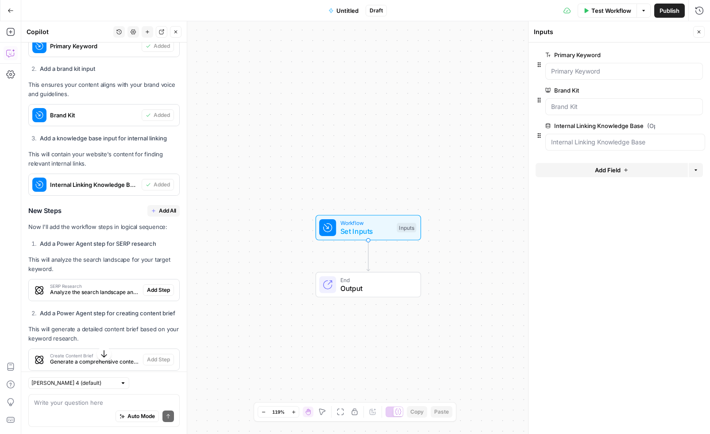
click at [158, 207] on button "Add All" at bounding box center [163, 211] width 32 height 12
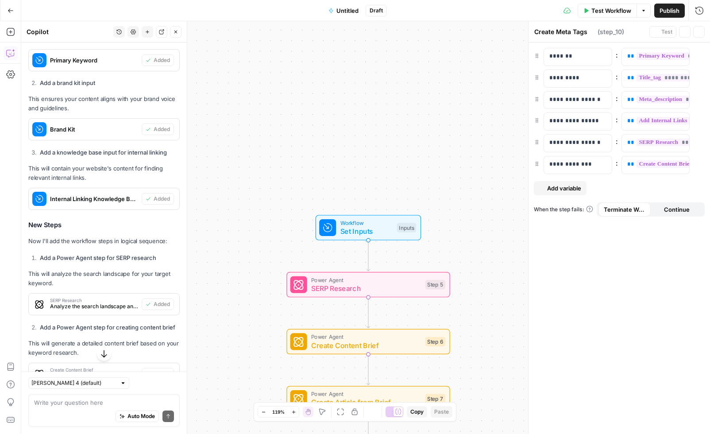
type textarea "Format Final Output"
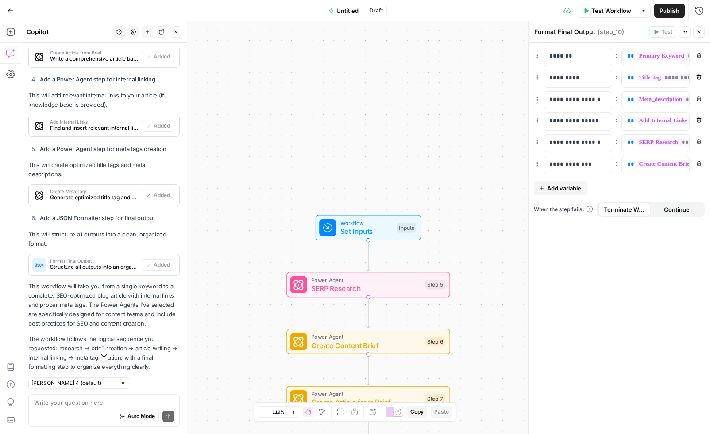
scroll to position [749, 0]
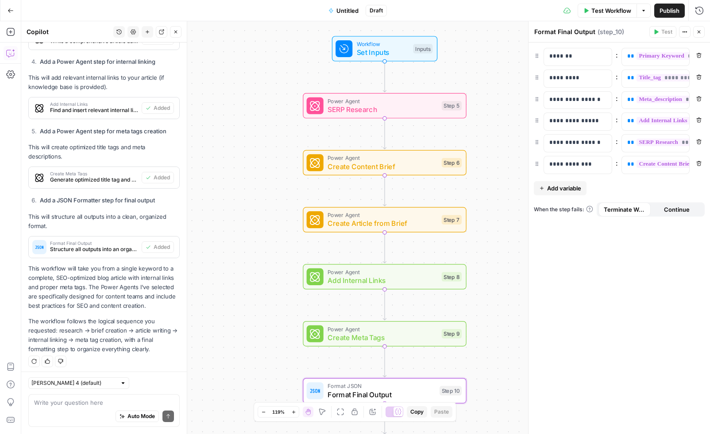
drag, startPoint x: 250, startPoint y: 273, endPoint x: 266, endPoint y: 95, distance: 179.1
click at [266, 95] on div "Workflow Set Inputs Inputs Power Agent SERP Research Step 5 Power Agent Create …" at bounding box center [365, 227] width 688 height 412
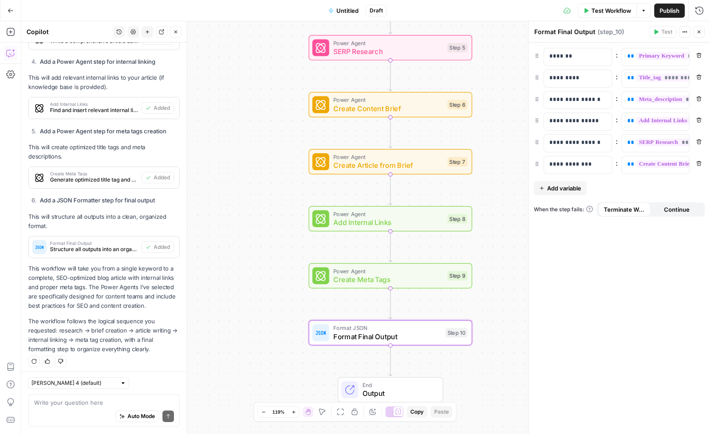
drag, startPoint x: 261, startPoint y: 194, endPoint x: 266, endPoint y: 134, distance: 60.9
click at [266, 134] on div "Workflow Set Inputs Inputs Power Agent SERP Research Step 5 Power Agent Create …" at bounding box center [365, 227] width 688 height 412
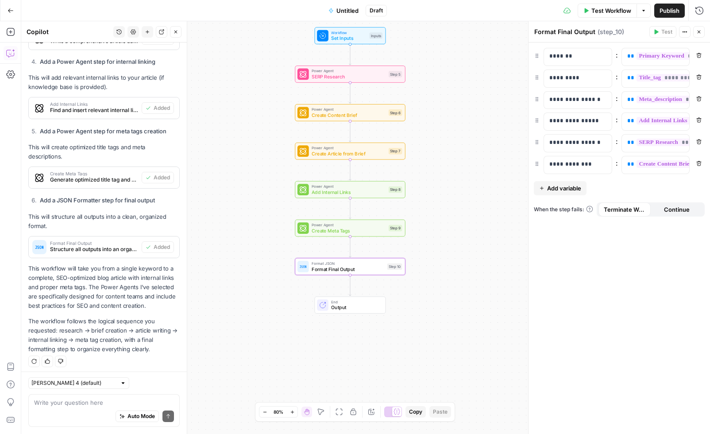
drag, startPoint x: 266, startPoint y: 123, endPoint x: 272, endPoint y: 150, distance: 27.6
click at [271, 150] on div "Workflow Set Inputs Inputs Power Agent SERP Research Step 5 Power Agent Create …" at bounding box center [365, 227] width 688 height 412
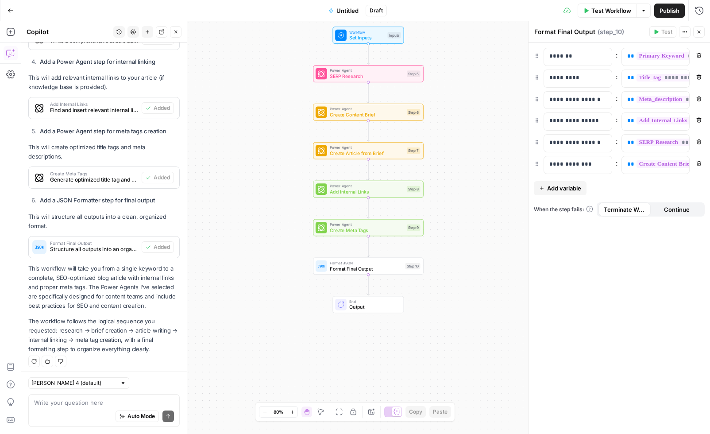
click at [436, 227] on div "Workflow Set Inputs Inputs Power Agent SERP Research Step 5 Power Agent Create …" at bounding box center [365, 227] width 688 height 412
